Goal: Information Seeking & Learning: Learn about a topic

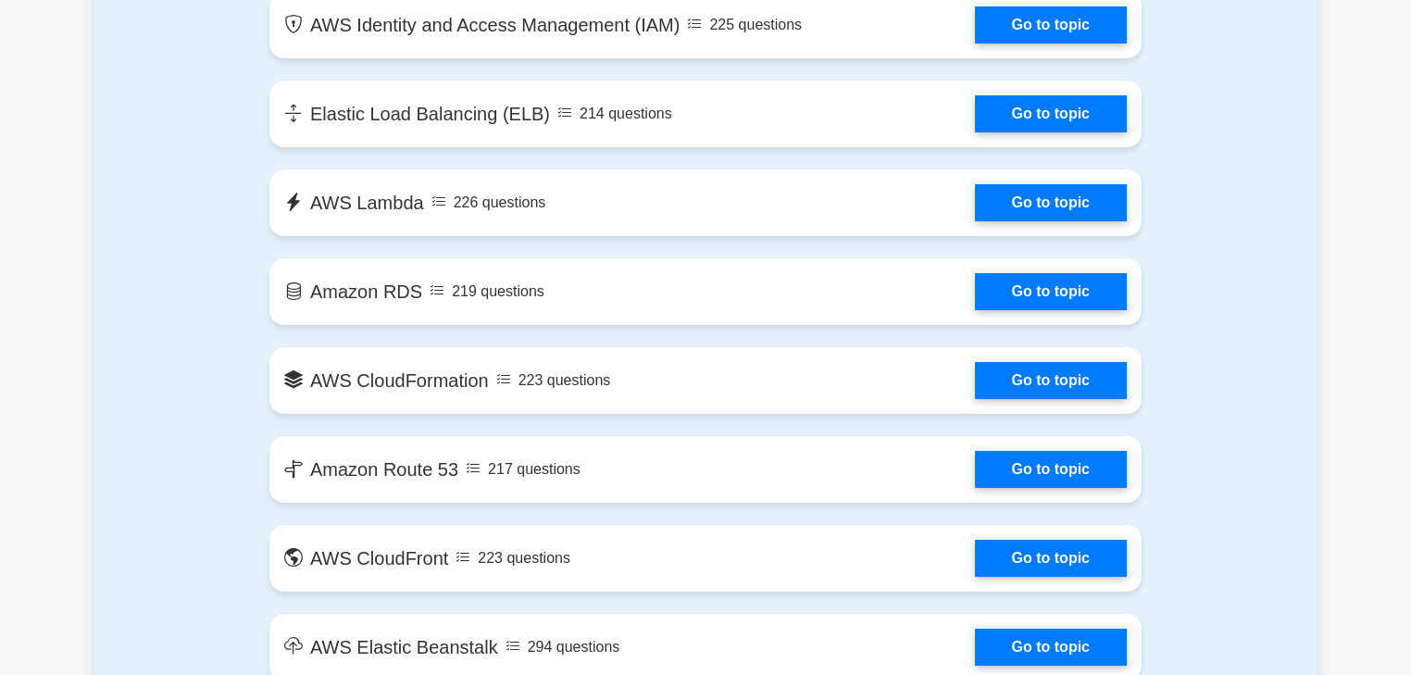
scroll to position [1422, 0]
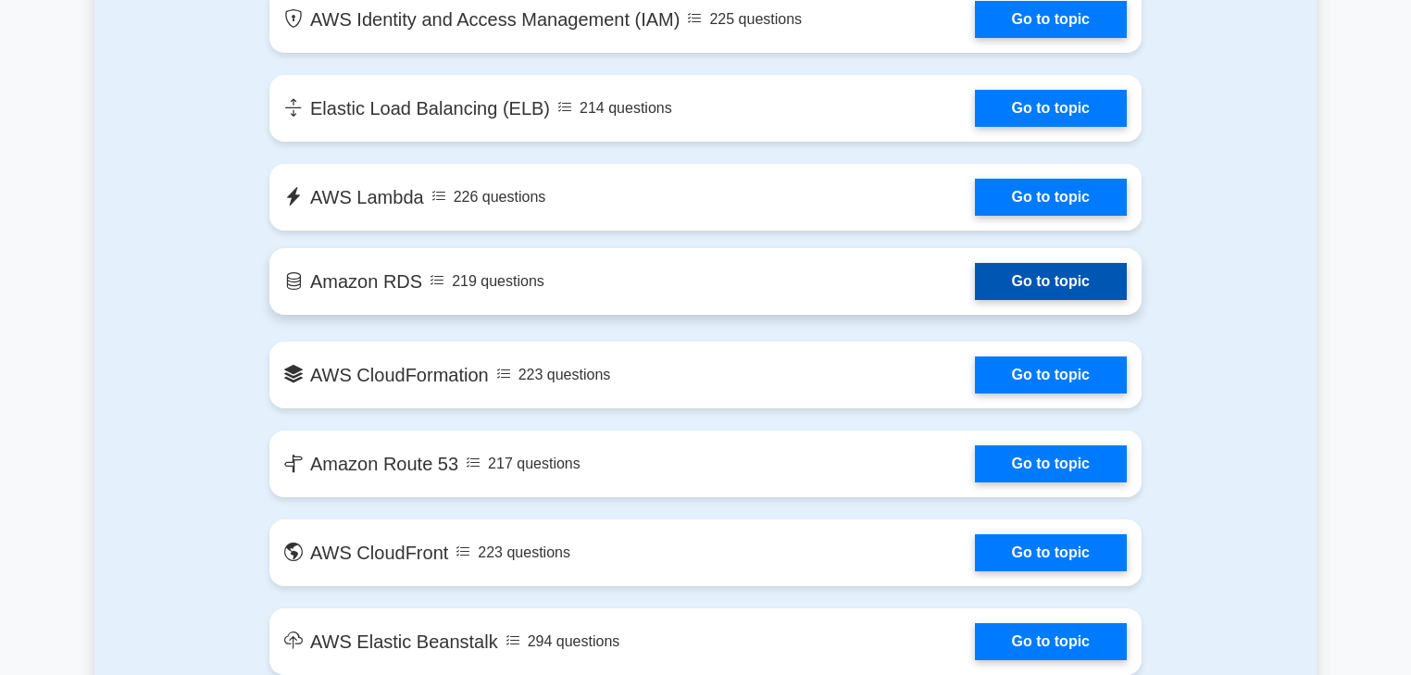
click at [1038, 282] on link "Go to topic" at bounding box center [1051, 281] width 152 height 37
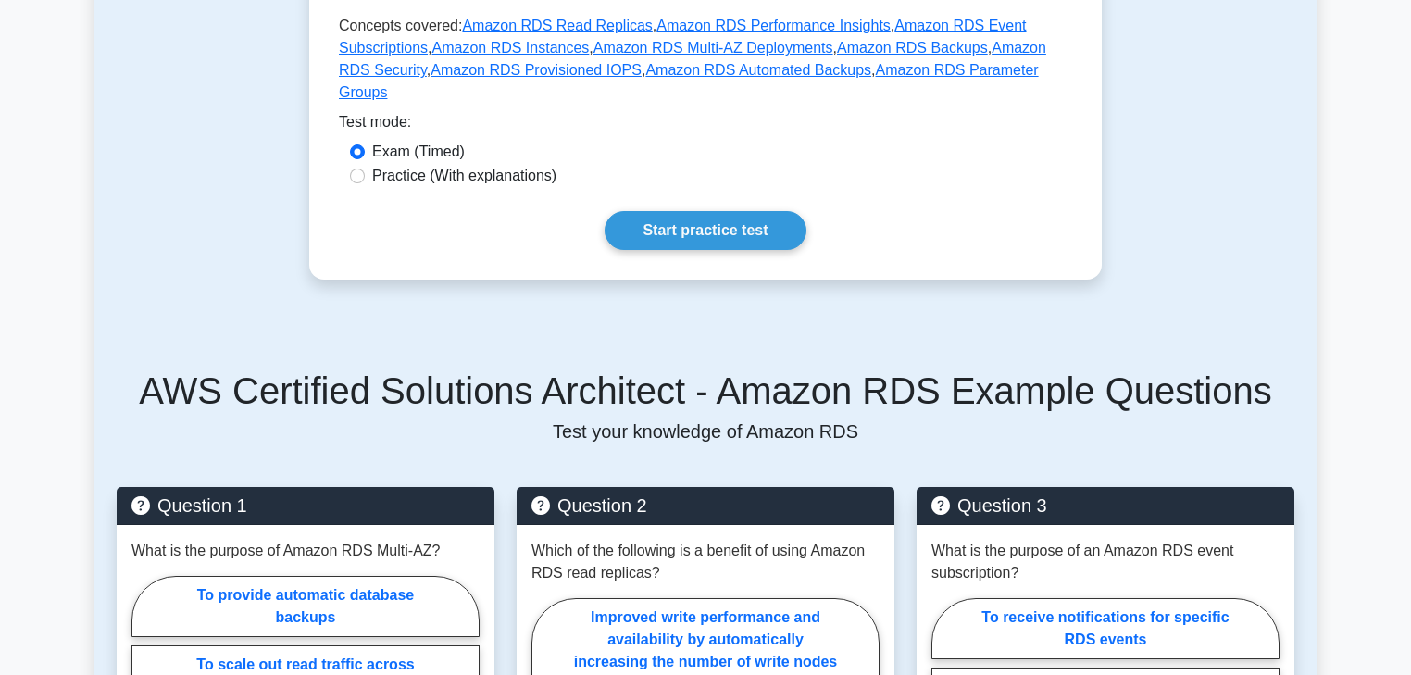
scroll to position [889, 0]
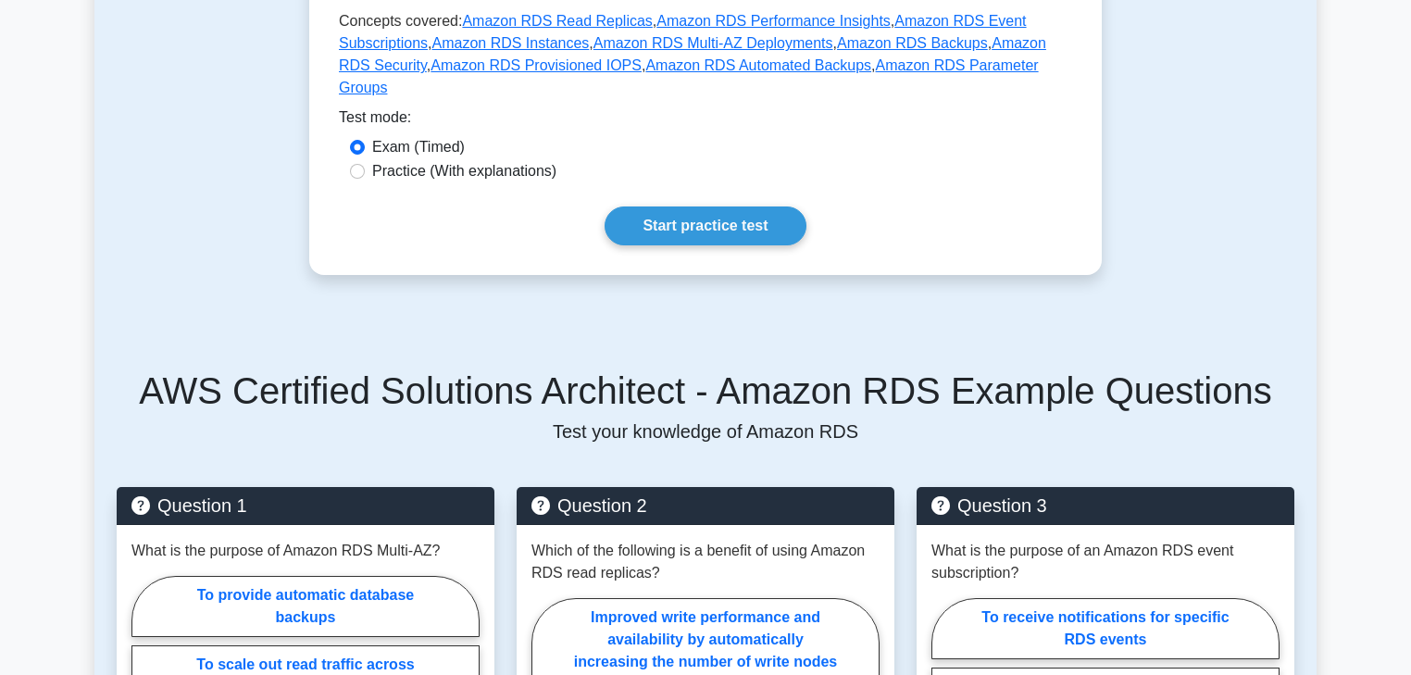
click at [431, 170] on label "Practice (With explanations)" at bounding box center [464, 171] width 184 height 22
click at [365, 170] on input "Practice (With explanations)" at bounding box center [357, 171] width 15 height 15
radio input "true"
click at [707, 223] on link "Start practice test" at bounding box center [705, 225] width 201 height 39
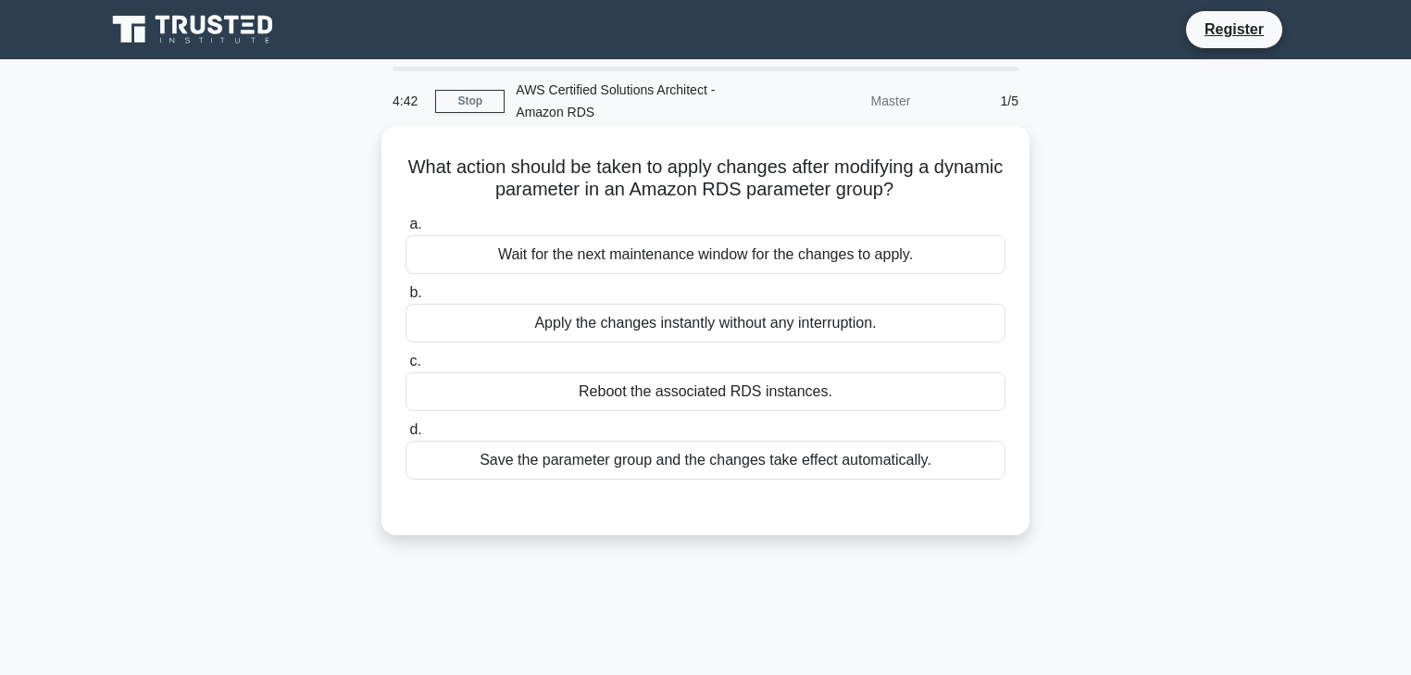
click at [638, 326] on div "Apply the changes instantly without any interruption." at bounding box center [706, 323] width 600 height 39
click at [406, 299] on input "b. Apply the changes instantly without any interruption." at bounding box center [406, 293] width 0 height 12
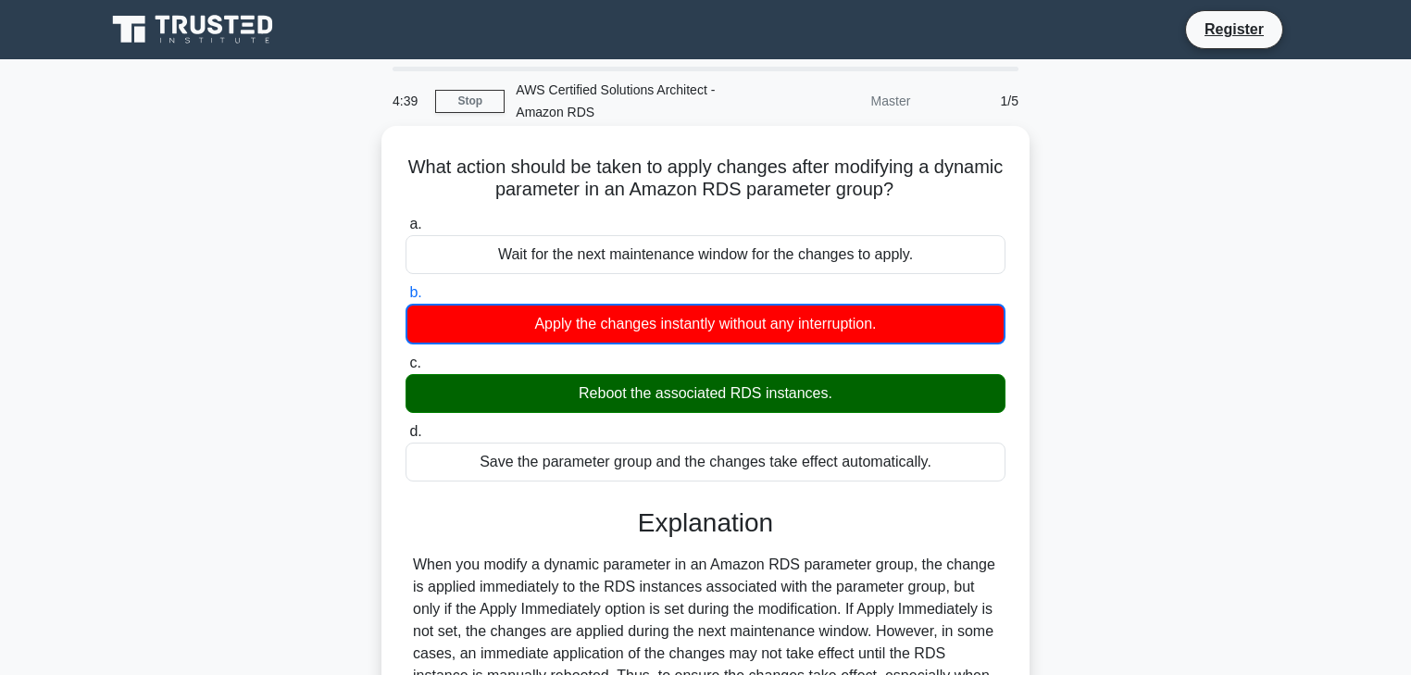
click at [694, 394] on div "Reboot the associated RDS instances." at bounding box center [706, 393] width 600 height 39
click at [406, 369] on input "c. Reboot the associated RDS instances." at bounding box center [406, 363] width 0 height 12
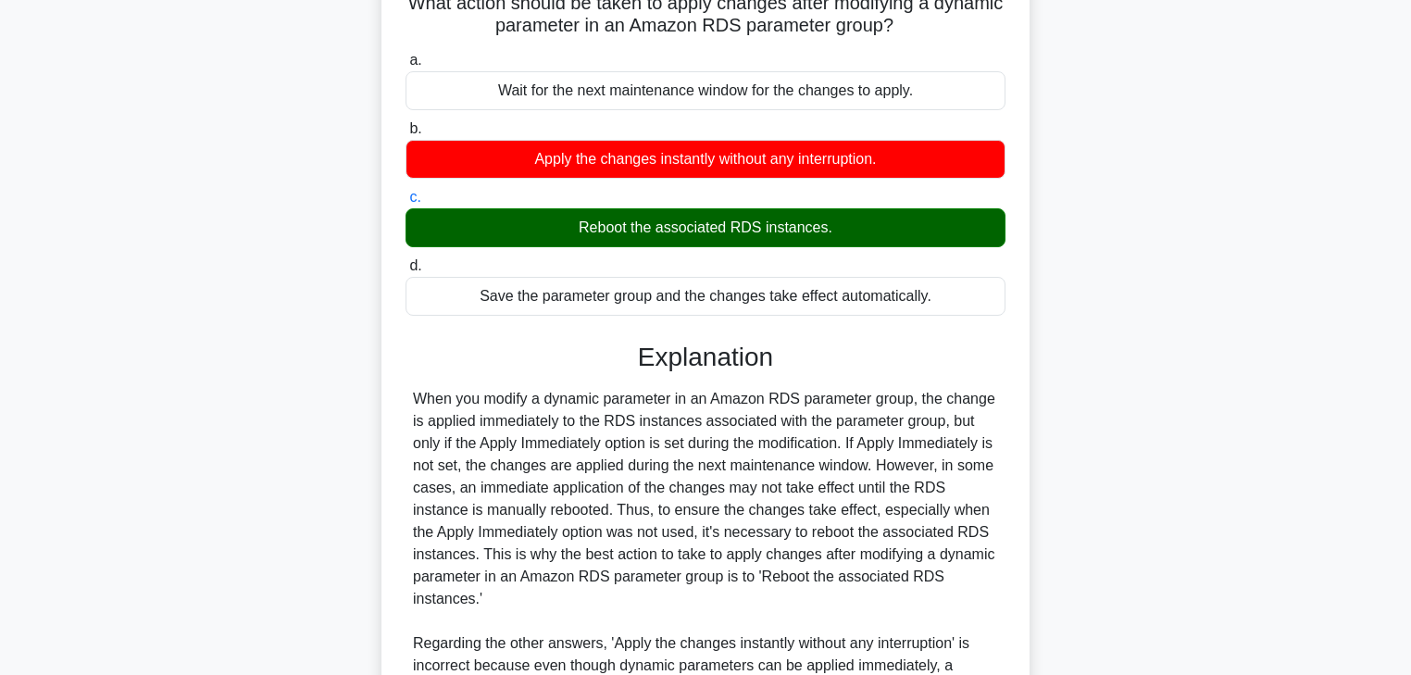
scroll to position [465, 0]
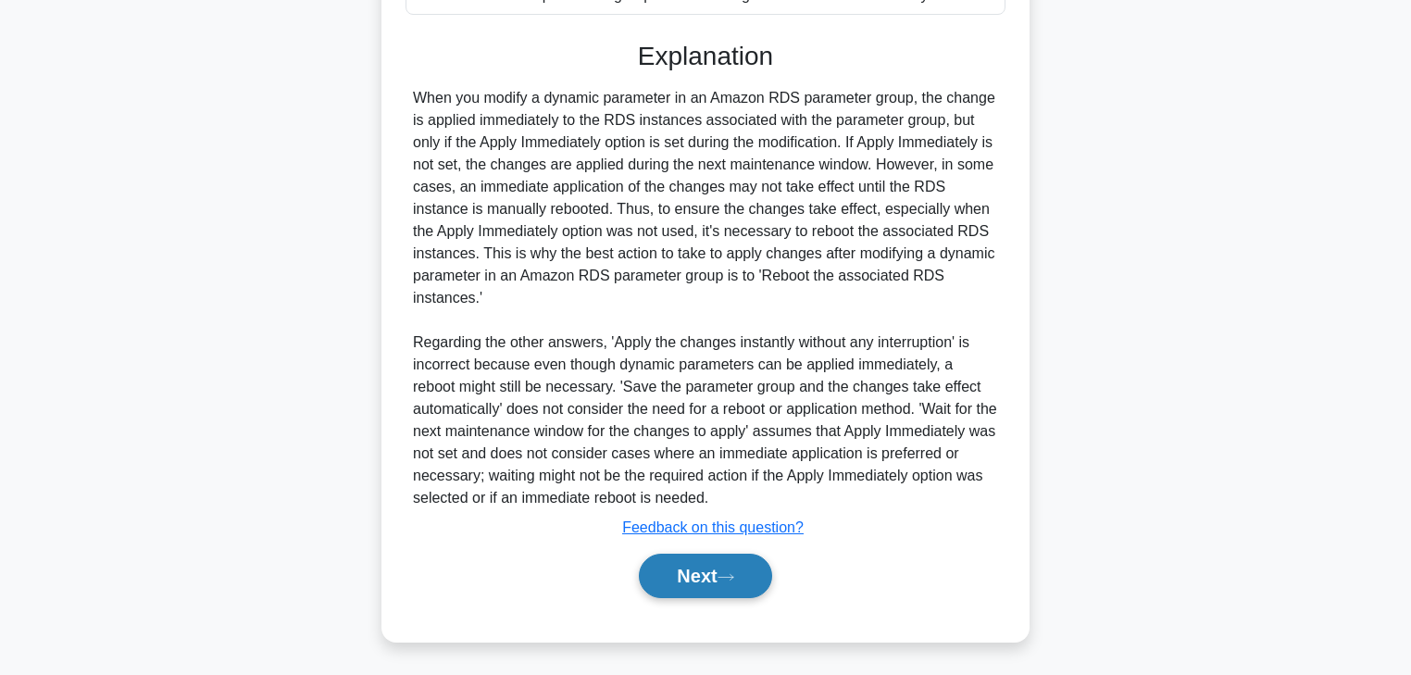
click at [743, 571] on button "Next" at bounding box center [705, 576] width 132 height 44
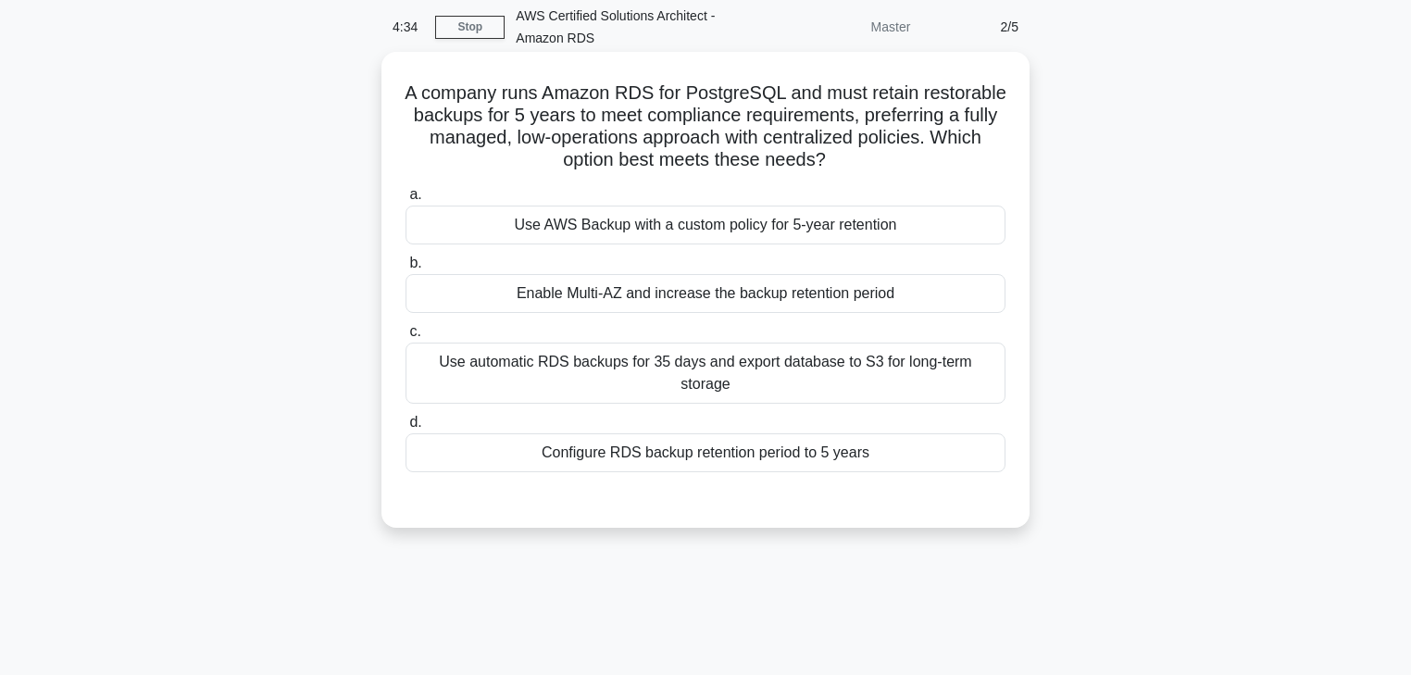
scroll to position [0, 0]
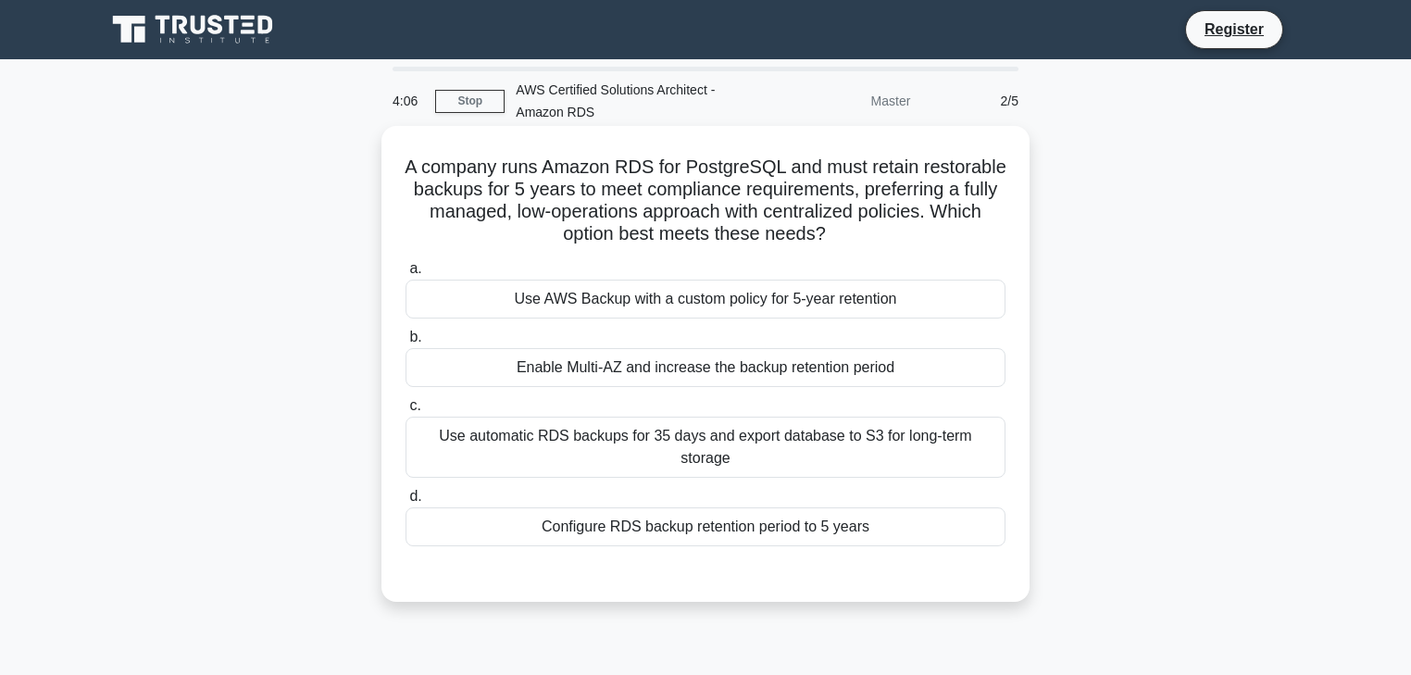
click at [682, 295] on div "Use AWS Backup with a custom policy for 5-year retention" at bounding box center [706, 299] width 600 height 39
click at [406, 275] on input "a. Use AWS Backup with a custom policy for 5-year retention" at bounding box center [406, 269] width 0 height 12
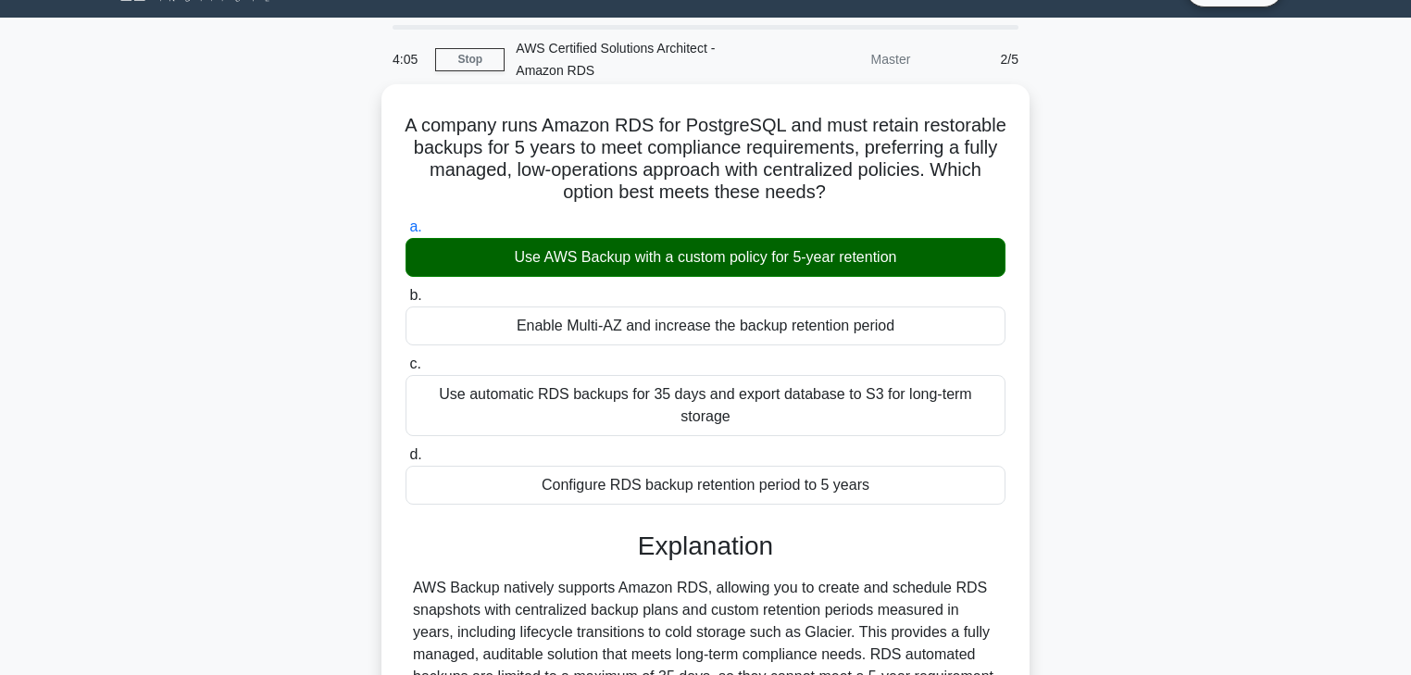
scroll to position [326, 0]
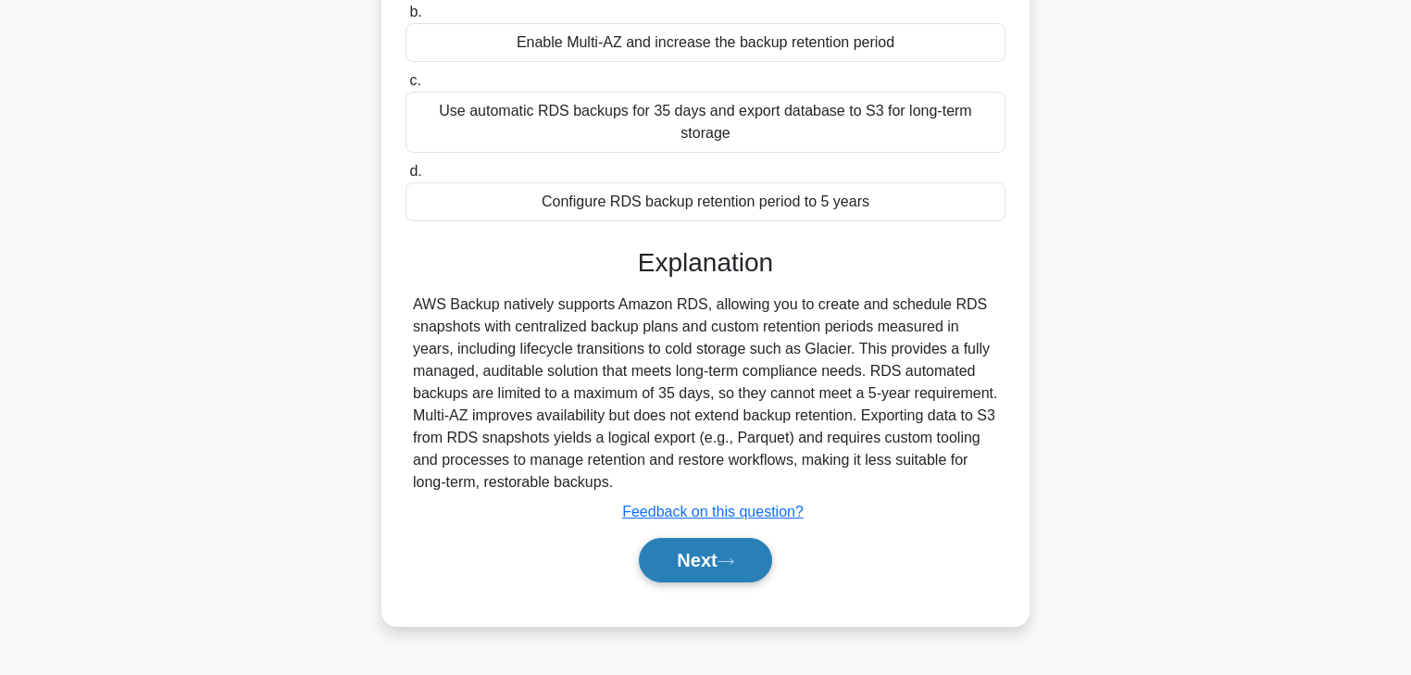
click at [734, 557] on icon at bounding box center [726, 562] width 17 height 10
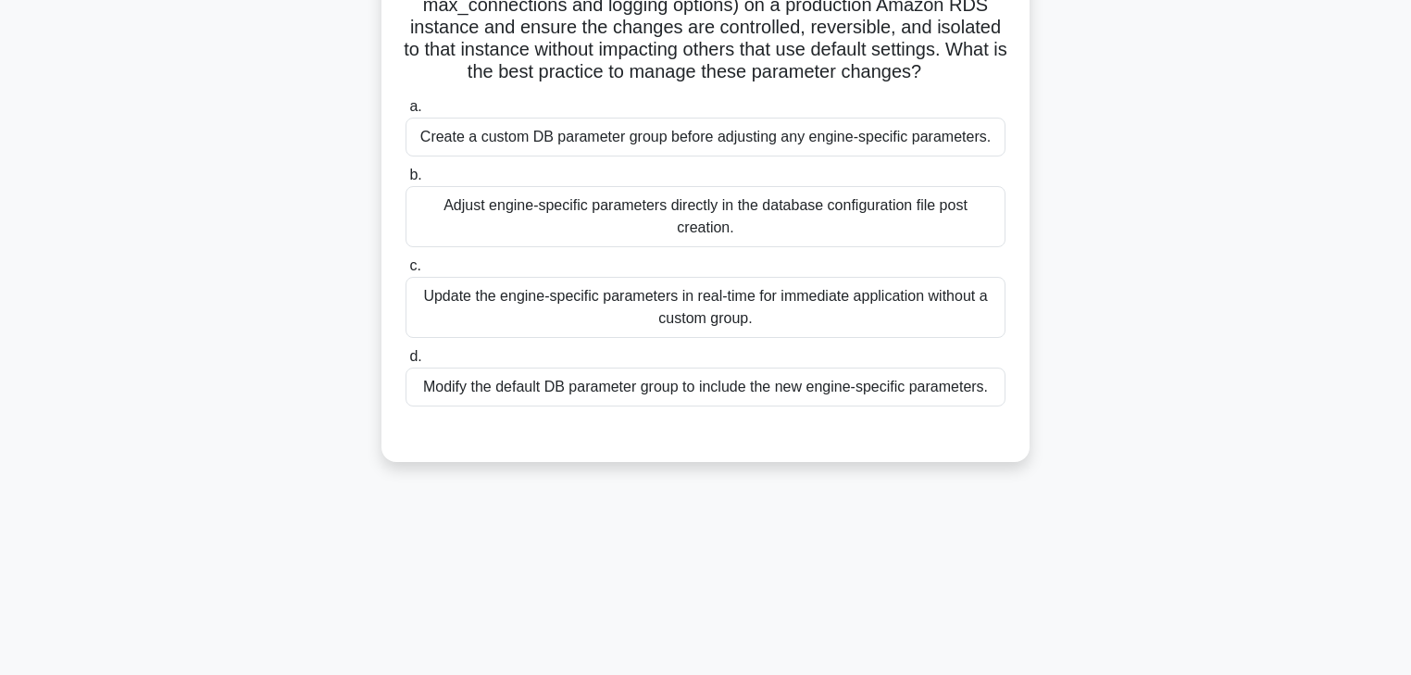
scroll to position [0, 0]
